Goal: Use online tool/utility: Utilize a website feature to perform a specific function

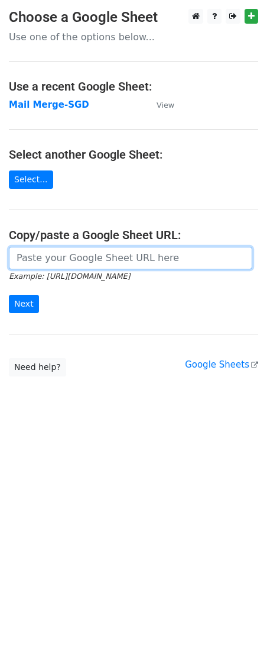
click at [65, 257] on input "url" at bounding box center [131, 258] width 244 height 22
paste input "https://docs.google.com/document/d/1k0w3yYTv5lU1MEsc3V0yYXz2cNj32KYr/edit#headi…"
type input "https://docs.google.com/document/d/1k0w3yYTv5lU1MEsc3V0yYXz2cNj32KYr/edit#headi…"
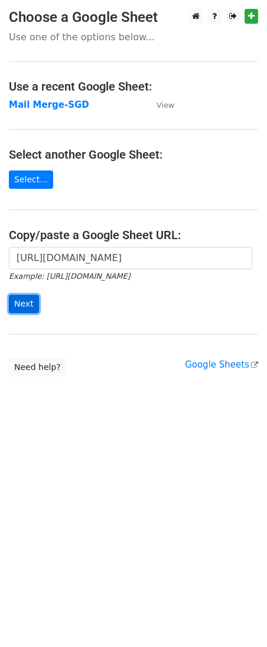
click at [17, 295] on input "Next" at bounding box center [24, 304] width 30 height 18
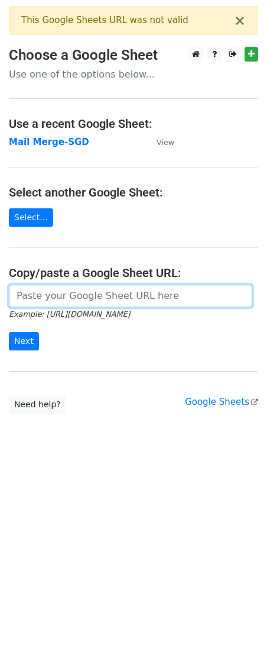
click at [58, 294] on input "url" at bounding box center [131, 296] width 244 height 22
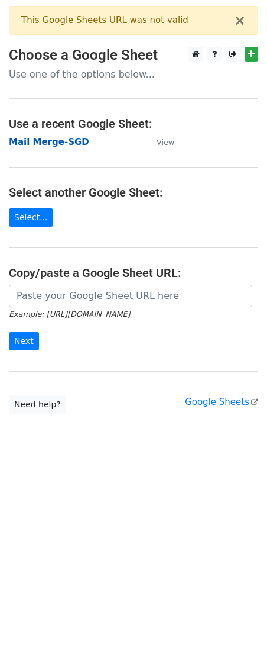
click at [50, 141] on strong "Mail Merge-SGD" at bounding box center [49, 142] width 80 height 11
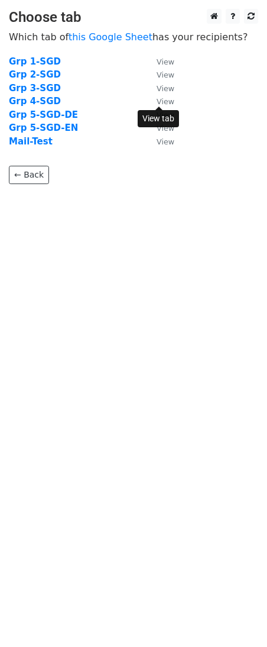
click at [164, 102] on small "View" at bounding box center [166, 101] width 18 height 9
click at [41, 105] on strong "Grp 4-SGD" at bounding box center [35, 101] width 52 height 11
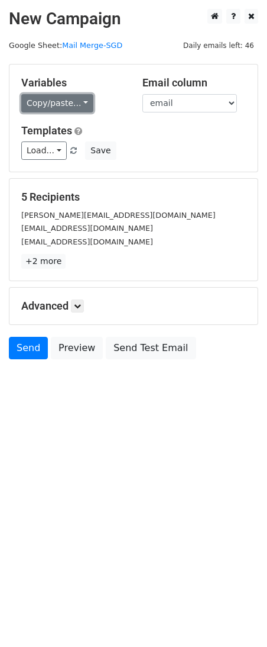
click at [64, 102] on link "Copy/paste..." at bounding box center [57, 103] width 72 height 18
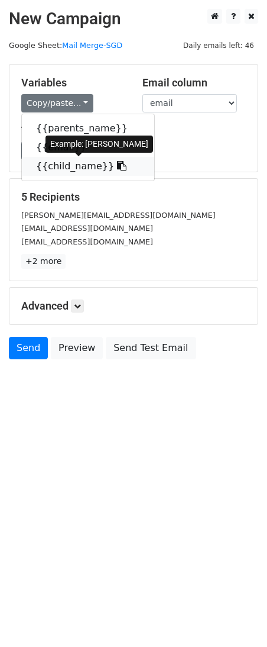
click at [56, 163] on link "{{child_name}}" at bounding box center [88, 166] width 132 height 19
